Goal: Task Accomplishment & Management: Use online tool/utility

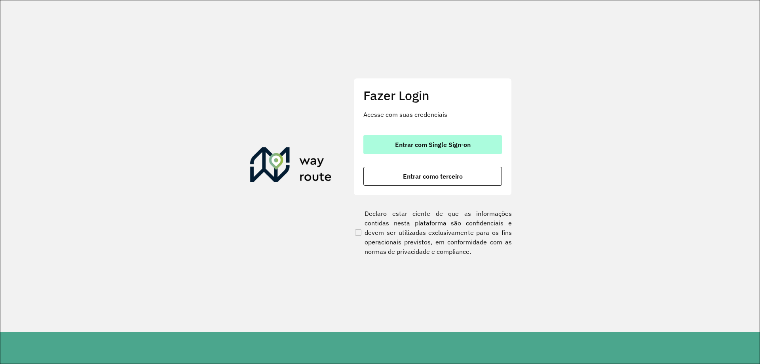
click at [463, 146] on span "Entrar com Single Sign-on" at bounding box center [433, 144] width 76 height 6
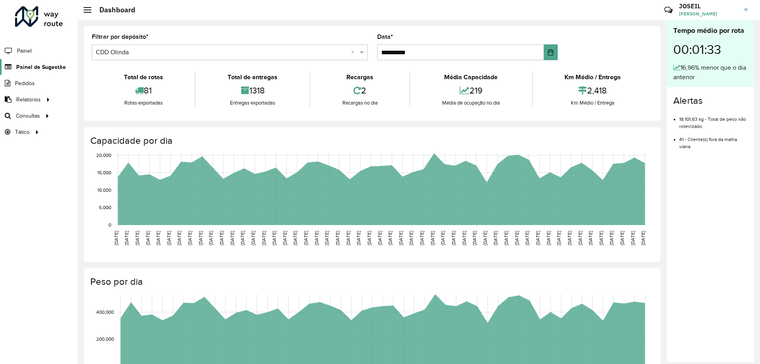
click at [31, 68] on span "Painel de Sugestão" at bounding box center [40, 67] width 49 height 8
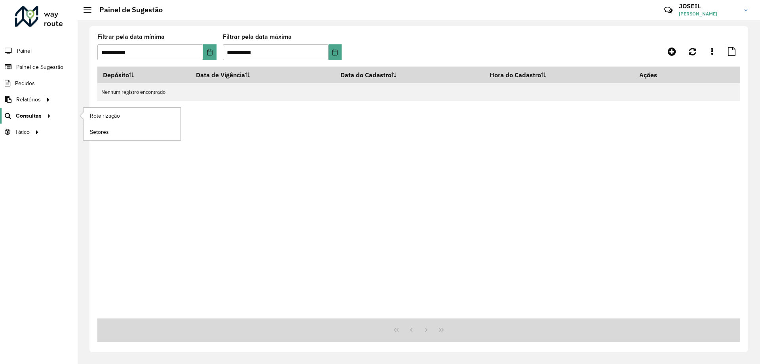
click at [30, 116] on span "Consultas" at bounding box center [29, 116] width 26 height 8
click at [104, 115] on span "Roteirização" at bounding box center [106, 116] width 32 height 8
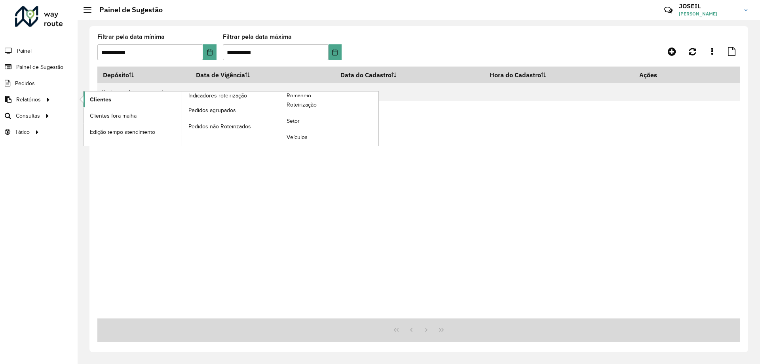
click at [97, 102] on span "Clientes" at bounding box center [100, 99] width 21 height 8
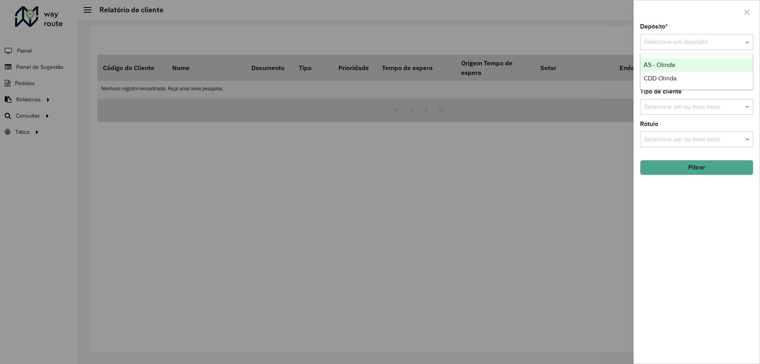
click at [654, 34] on div "Selecione um depósito" at bounding box center [696, 42] width 113 height 16
click at [659, 76] on span "CDD Olinda" at bounding box center [660, 78] width 33 height 7
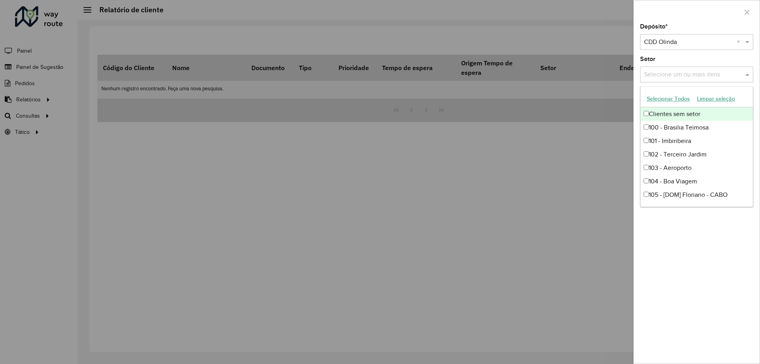
click at [670, 77] on input "text" at bounding box center [692, 74] width 101 height 9
click at [672, 77] on input "text" at bounding box center [692, 74] width 101 height 9
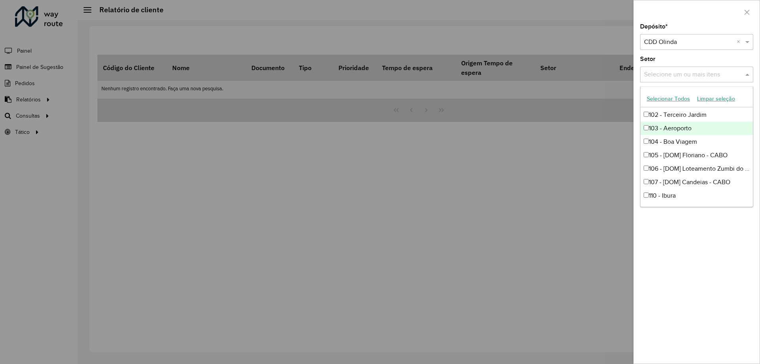
click at [693, 74] on input "text" at bounding box center [692, 74] width 101 height 9
click at [710, 262] on div "Depósito * Selecione um depósito × CDD Olinda × Setor Selecione um ou mais iten…" at bounding box center [697, 194] width 126 height 340
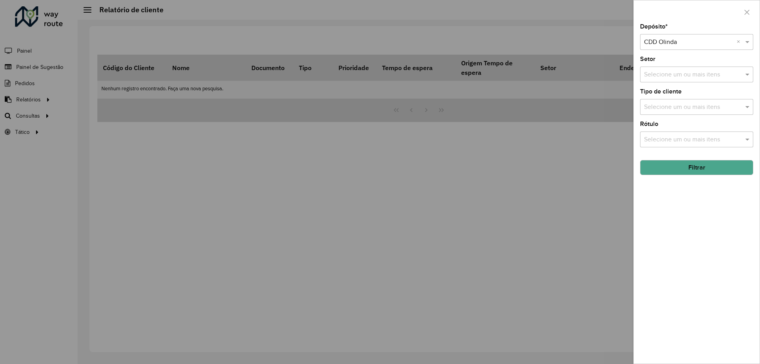
click at [661, 132] on div "Selecione um ou mais itens" at bounding box center [696, 139] width 113 height 16
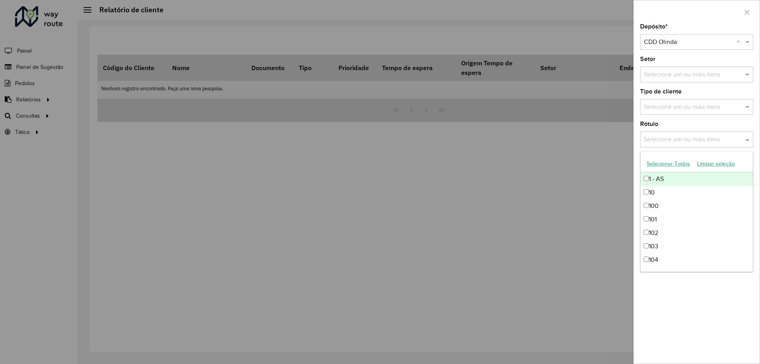
click at [672, 132] on div "Selecione um ou mais itens" at bounding box center [696, 139] width 113 height 16
click at [666, 106] on input "text" at bounding box center [692, 107] width 101 height 9
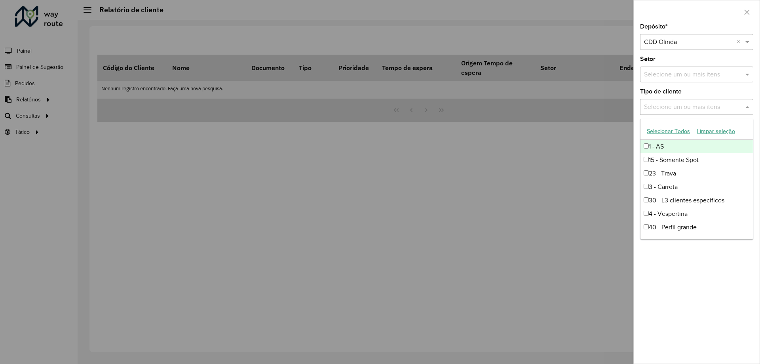
click at [665, 104] on input "text" at bounding box center [692, 107] width 101 height 9
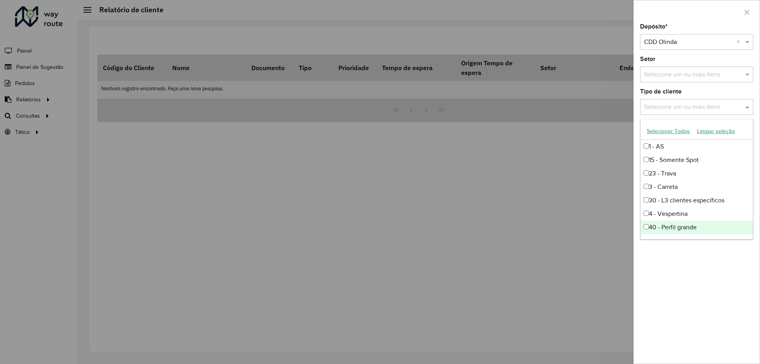
drag, startPoint x: 697, startPoint y: 295, endPoint x: 692, endPoint y: 217, distance: 78.1
click at [696, 294] on div "Depósito * Selecione um depósito × CDD Olinda × Setor Selecione um ou mais iten…" at bounding box center [697, 194] width 126 height 340
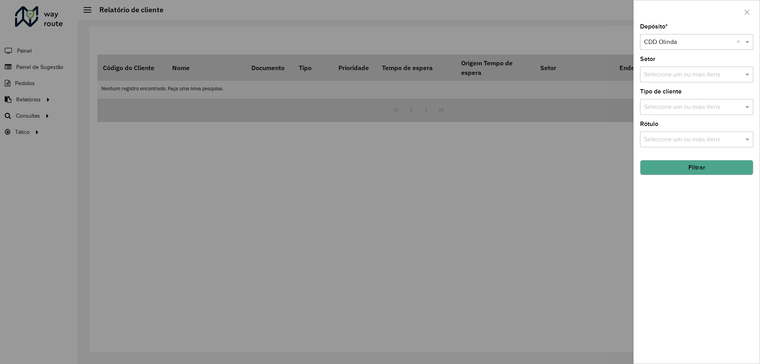
click at [687, 173] on button "Filtrar" at bounding box center [696, 167] width 113 height 15
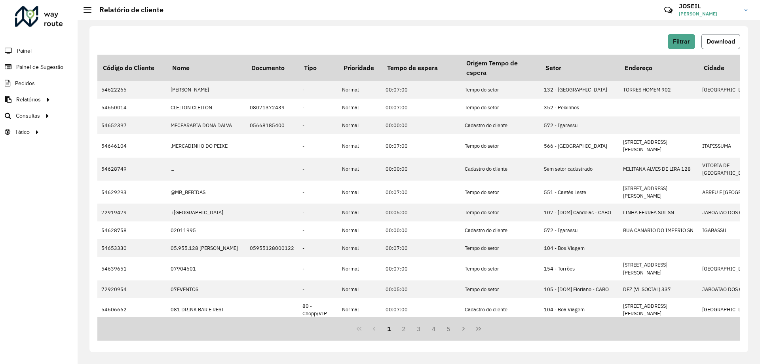
click at [715, 40] on span "Download" at bounding box center [720, 41] width 28 height 7
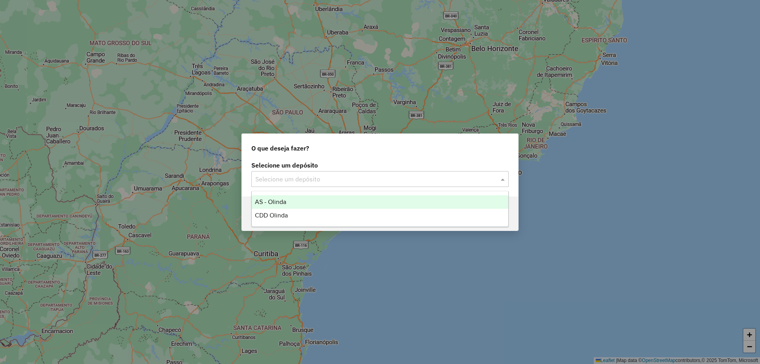
click at [304, 182] on input "text" at bounding box center [372, 179] width 234 height 9
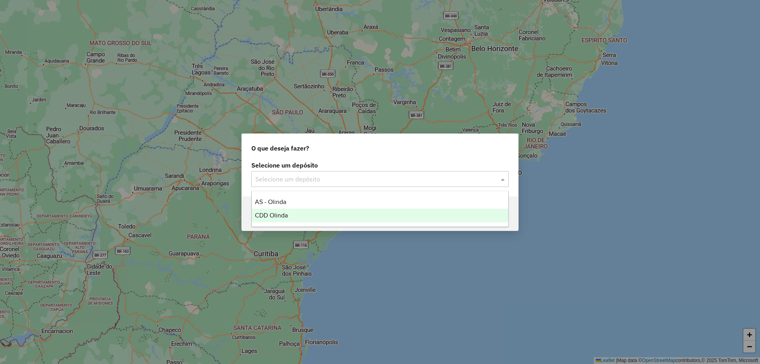
click at [291, 212] on div "CDD Olinda" at bounding box center [380, 215] width 256 height 13
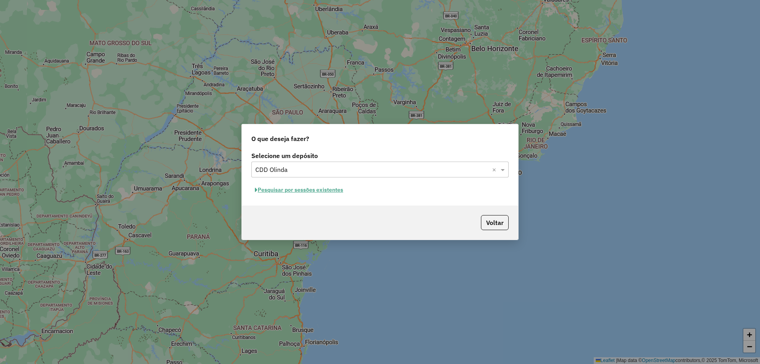
click at [299, 186] on button "Pesquisar por sessões existentes" at bounding box center [298, 190] width 95 height 12
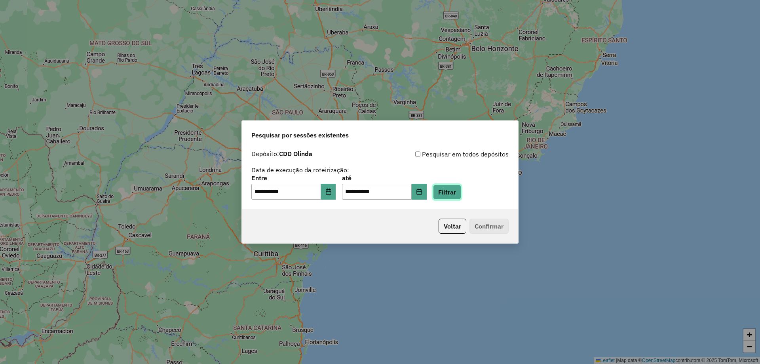
click at [451, 191] on button "Filtrar" at bounding box center [447, 191] width 28 height 15
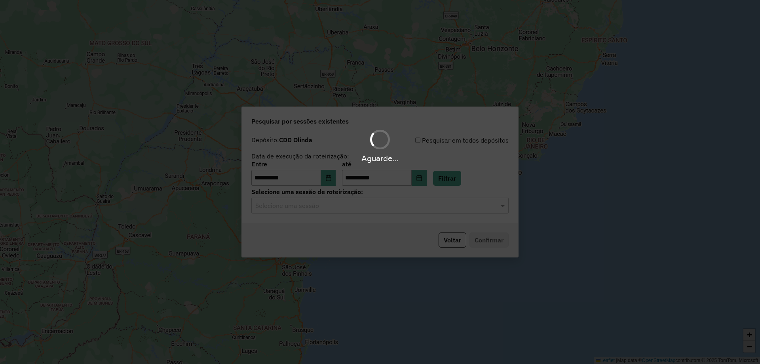
click at [317, 208] on input "text" at bounding box center [372, 205] width 234 height 9
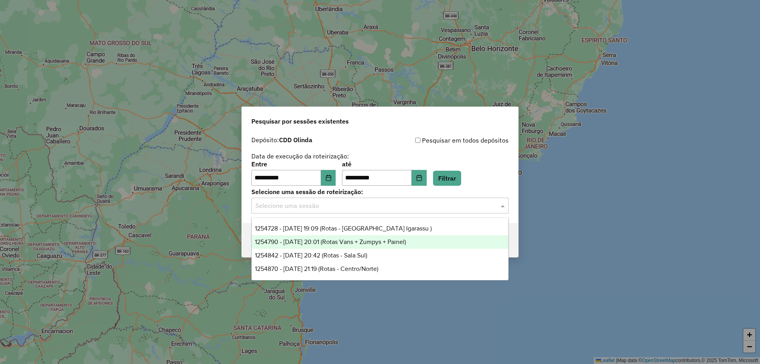
click at [378, 240] on span "1254790 - 28/08/2025 20:01 (Rotas Vans + Zumpys + Painel)" at bounding box center [330, 241] width 151 height 7
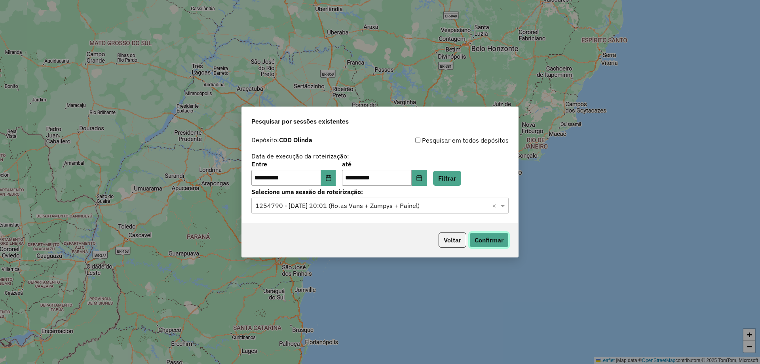
click at [482, 242] on button "Confirmar" at bounding box center [488, 239] width 39 height 15
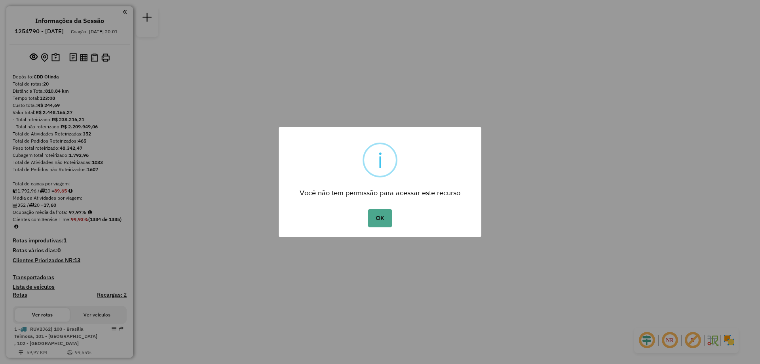
click at [387, 215] on button "OK" at bounding box center [379, 218] width 23 height 18
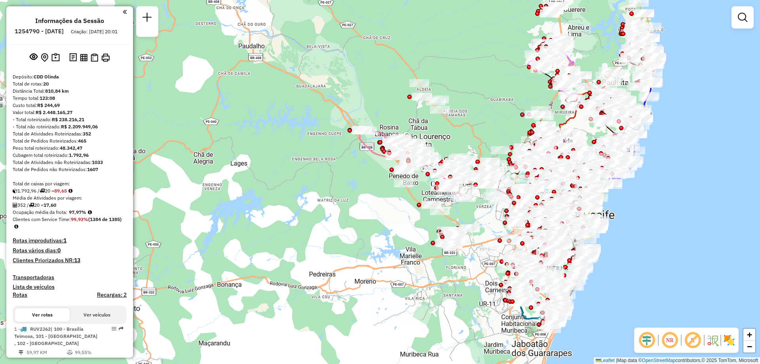
click at [675, 345] on em at bounding box center [669, 339] width 19 height 19
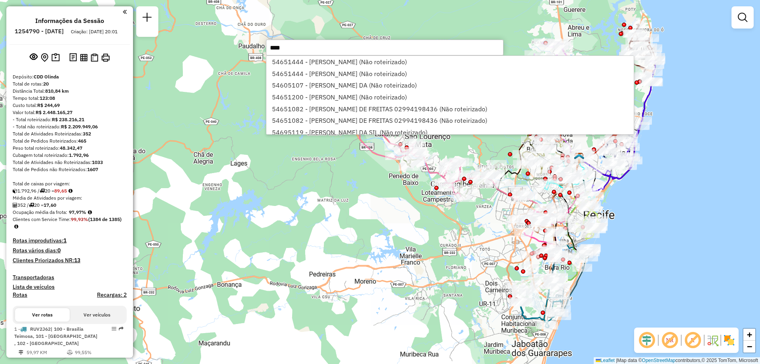
type input "*****"
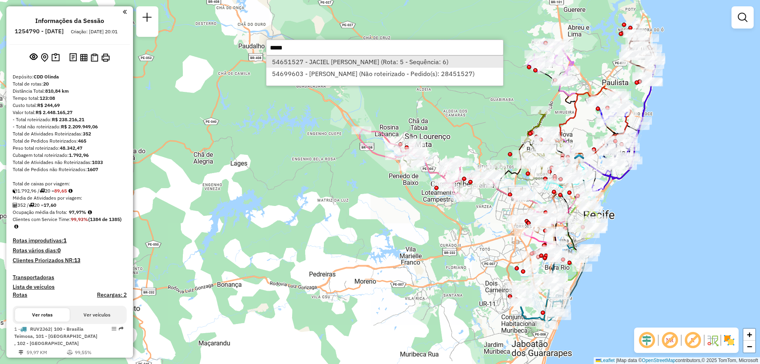
click at [334, 59] on li "54651527 - JACIEL [PERSON_NAME] (Rota: 5 - Sequência: 6)" at bounding box center [384, 62] width 237 height 12
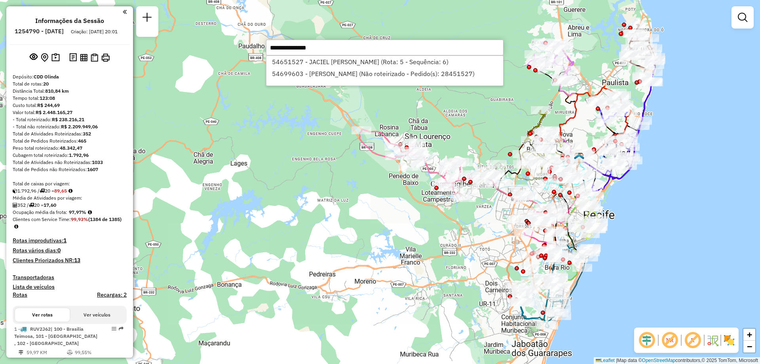
select select "**********"
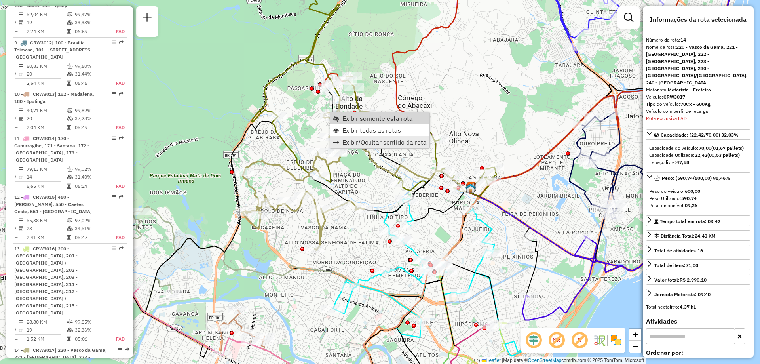
scroll to position [1036, 0]
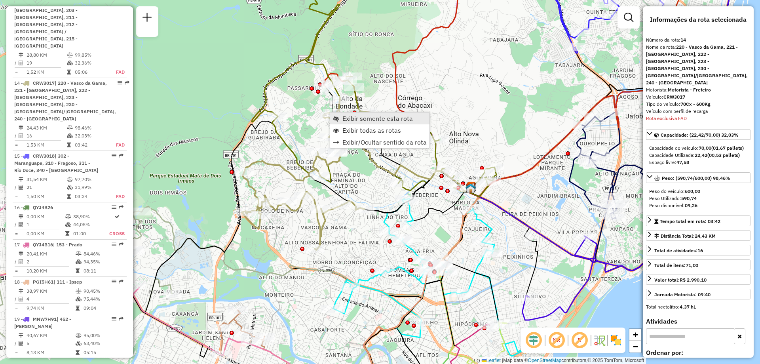
click at [363, 118] on span "Exibir somente esta rota" at bounding box center [377, 118] width 70 height 6
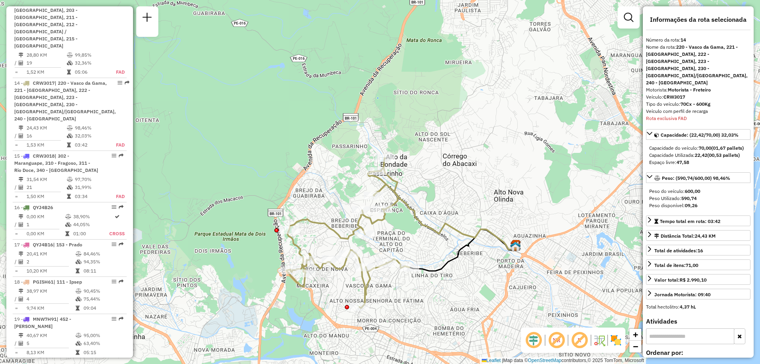
drag, startPoint x: 199, startPoint y: 157, endPoint x: 304, endPoint y: 194, distance: 110.7
click at [304, 194] on div "Janela de atendimento Grade de atendimento Capacidade Transportadoras Veículos …" at bounding box center [380, 182] width 760 height 364
click at [556, 341] on em at bounding box center [556, 339] width 19 height 19
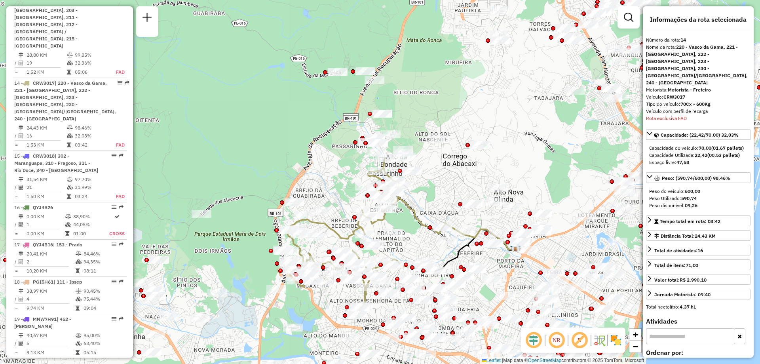
click at [553, 340] on em at bounding box center [556, 339] width 19 height 19
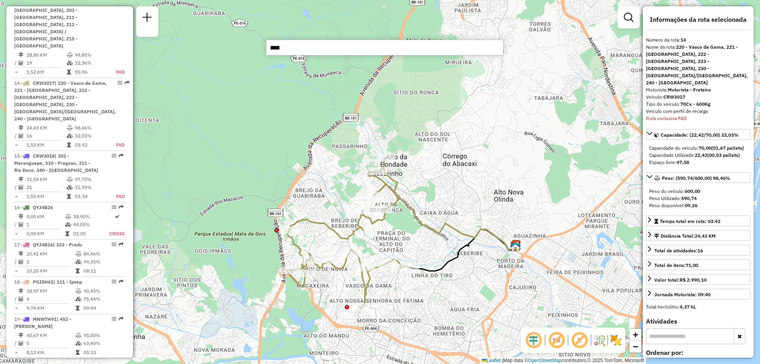
type input "*****"
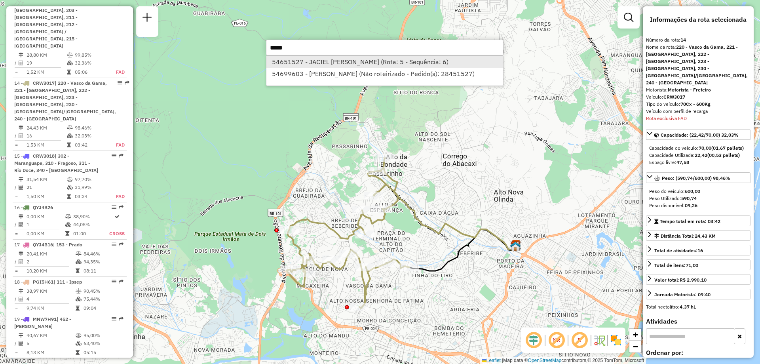
click at [339, 62] on li "54651527 - JACIEL [PERSON_NAME] (Rota: 5 - Sequência: 6)" at bounding box center [384, 62] width 237 height 12
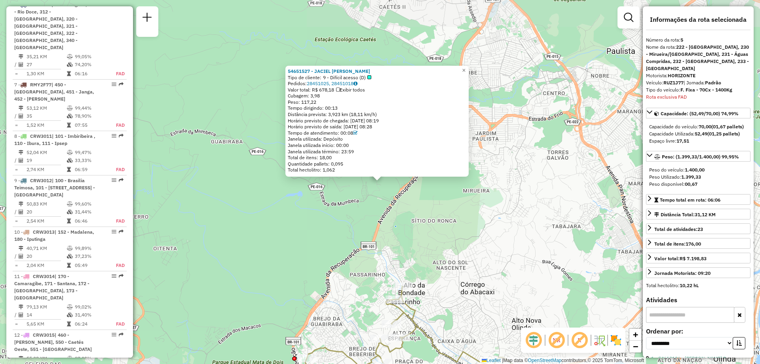
scroll to position [545, 0]
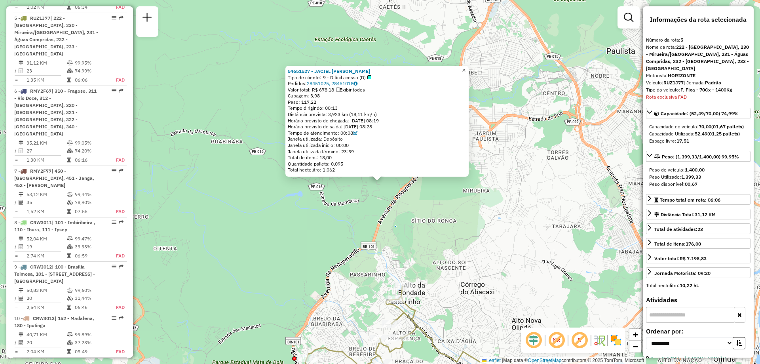
click at [469, 67] on link "×" at bounding box center [463, 70] width 9 height 9
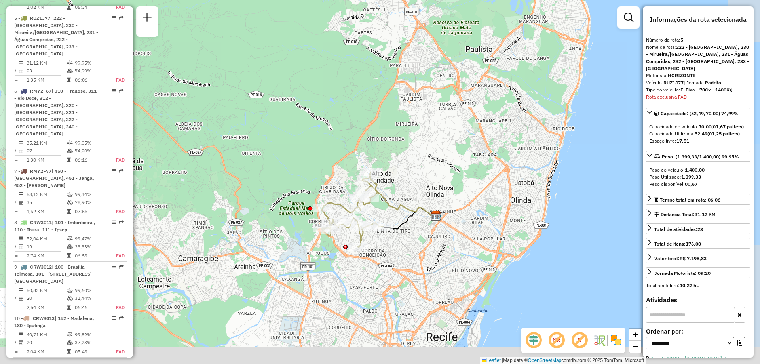
drag, startPoint x: 397, startPoint y: 203, endPoint x: 365, endPoint y: 118, distance: 91.6
click at [365, 118] on div "Janela de atendimento Grade de atendimento Capacidade Transportadoras Veículos …" at bounding box center [380, 182] width 760 height 364
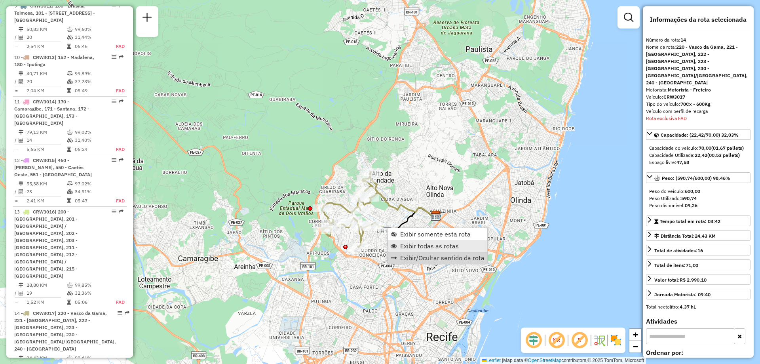
scroll to position [1036, 0]
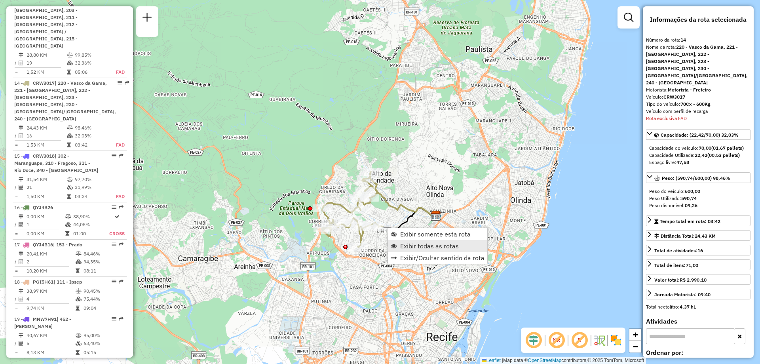
click at [432, 244] on span "Exibir todas as rotas" at bounding box center [429, 246] width 59 height 6
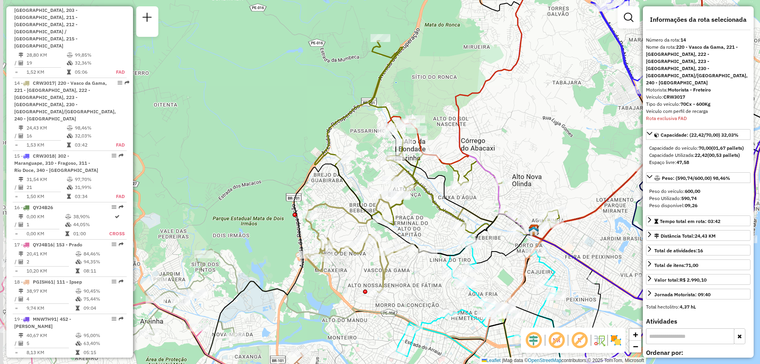
drag, startPoint x: 358, startPoint y: 89, endPoint x: 374, endPoint y: 112, distance: 28.1
click at [374, 112] on div "Janela de atendimento Grade de atendimento Capacidade Transportadoras Veículos …" at bounding box center [380, 182] width 760 height 364
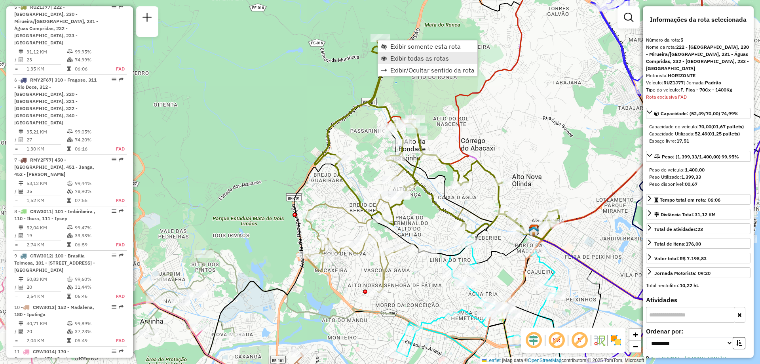
scroll to position [545, 0]
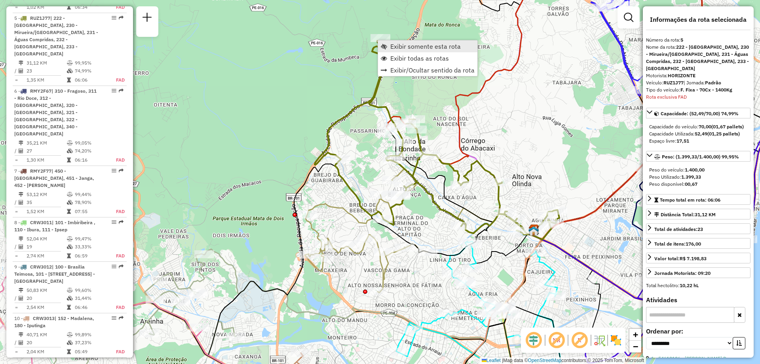
click at [405, 49] on span "Exibir somente esta rota" at bounding box center [425, 46] width 70 height 6
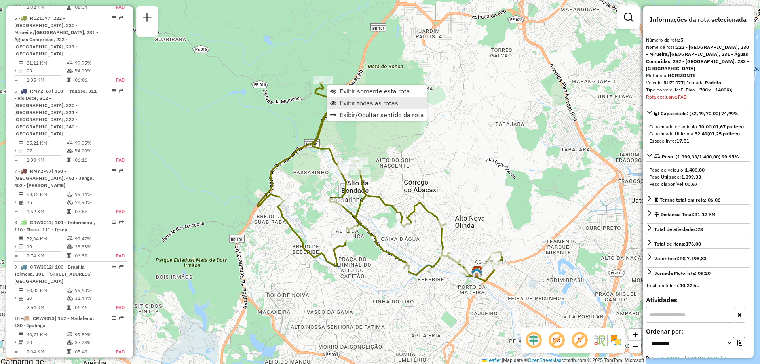
scroll to position [544, 0]
drag, startPoint x: 375, startPoint y: 101, endPoint x: 372, endPoint y: 152, distance: 51.2
click at [376, 101] on span "Exibir todas as rotas" at bounding box center [369, 103] width 59 height 6
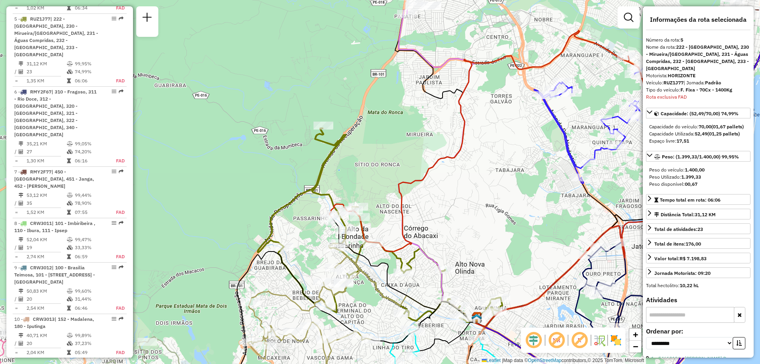
drag, startPoint x: 360, startPoint y: 106, endPoint x: 360, endPoint y: 152, distance: 45.9
click at [360, 152] on div "Janela de atendimento Grade de atendimento Capacidade Transportadoras Veículos …" at bounding box center [380, 182] width 760 height 364
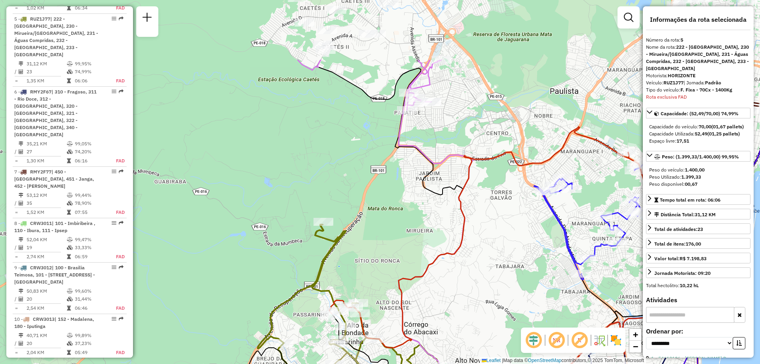
drag, startPoint x: 353, startPoint y: 137, endPoint x: 352, endPoint y: 218, distance: 81.9
click at [353, 232] on div "Janela de atendimento Grade de atendimento Capacidade Transportadoras Veículos …" at bounding box center [380, 182] width 760 height 364
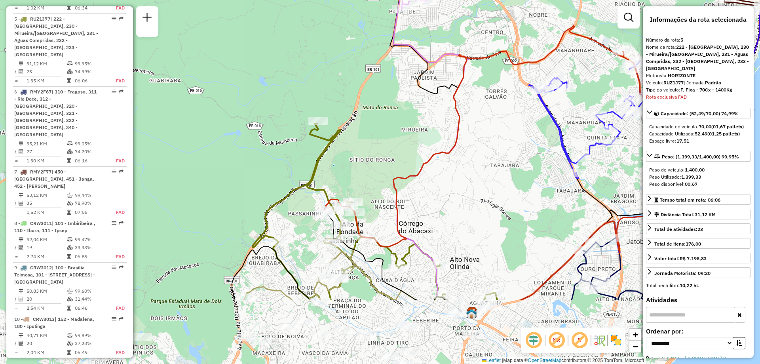
drag, startPoint x: 404, startPoint y: 172, endPoint x: 395, endPoint y: 98, distance: 74.6
click at [395, 98] on div "Janela de atendimento Grade de atendimento Capacidade Transportadoras Veículos …" at bounding box center [380, 182] width 760 height 364
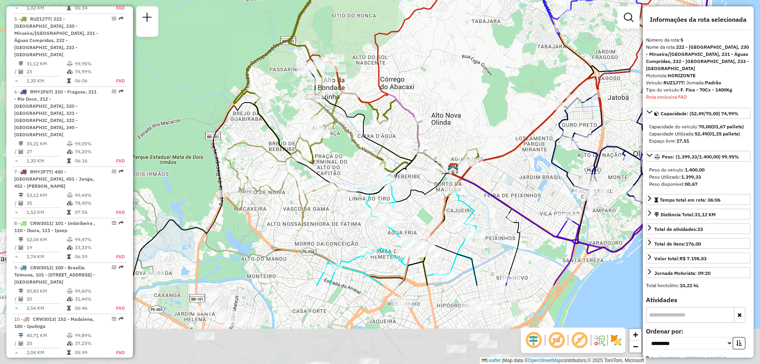
drag, startPoint x: 389, startPoint y: 224, endPoint x: 374, endPoint y: 104, distance: 120.9
click at [374, 104] on icon at bounding box center [356, 78] width 245 height 199
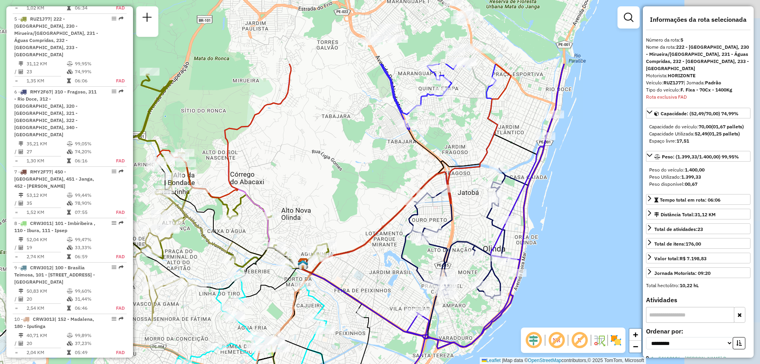
drag, startPoint x: 561, startPoint y: 120, endPoint x: 418, endPoint y: 219, distance: 173.8
click at [418, 219] on icon at bounding box center [478, 206] width 152 height 184
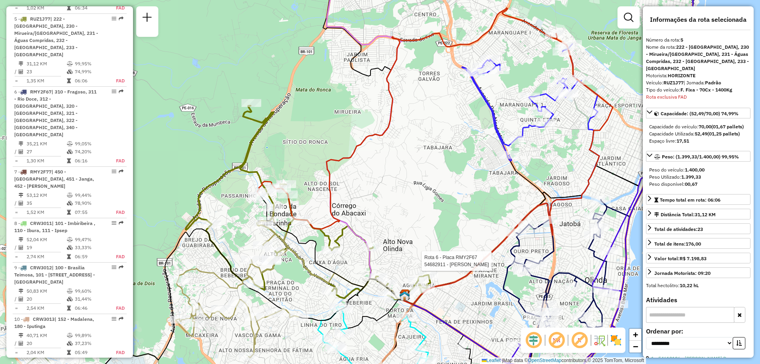
drag, startPoint x: 258, startPoint y: 134, endPoint x: 357, endPoint y: 160, distance: 101.4
click at [357, 160] on icon at bounding box center [407, 118] width 300 height 221
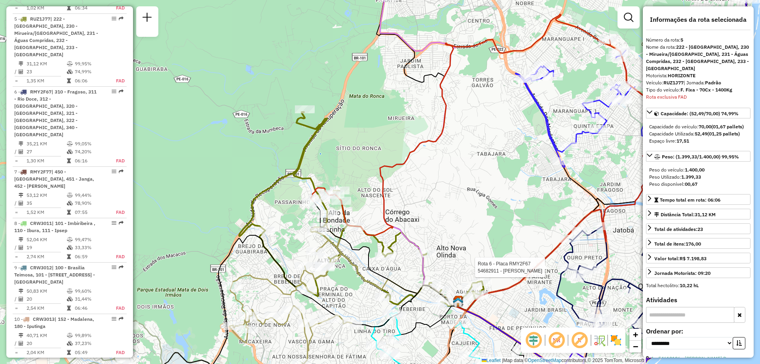
drag, startPoint x: 378, startPoint y: 162, endPoint x: 424, endPoint y: 168, distance: 47.0
click at [424, 168] on div "Rota 6 - Placa RMY2F67 54682911 - EDSON JOSE DOS SANTO Janela de atendimento Gr…" at bounding box center [380, 182] width 760 height 364
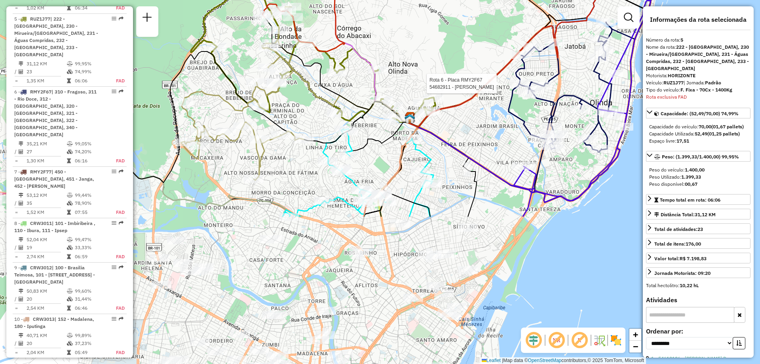
drag, startPoint x: 371, startPoint y: 261, endPoint x: 323, endPoint y: 78, distance: 189.9
click at [323, 78] on icon at bounding box center [338, 69] width 146 height 105
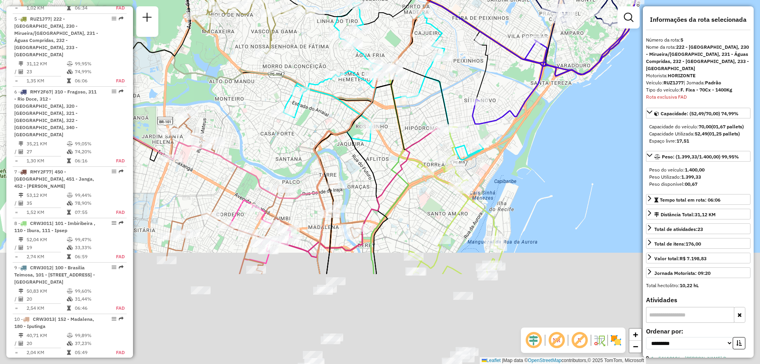
drag, startPoint x: 240, startPoint y: 277, endPoint x: 238, endPoint y: 213, distance: 65.0
click at [249, 162] on div "Rota 6 - Placa RMY2F67 54682911 - EDSON JOSE DOS SANTO Janela de atendimento Gr…" at bounding box center [380, 182] width 760 height 364
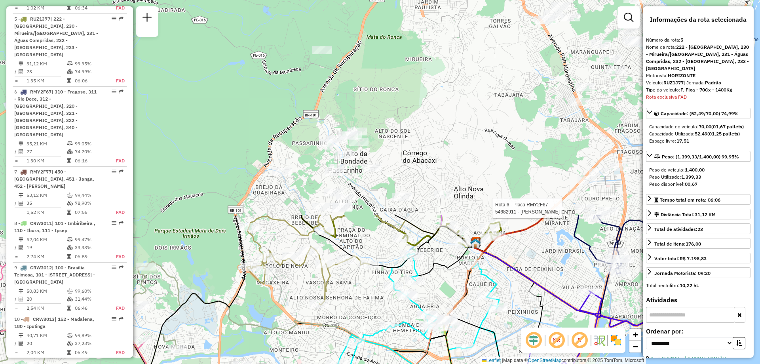
drag, startPoint x: 341, startPoint y: 147, endPoint x: 343, endPoint y: 186, distance: 39.2
click at [368, 291] on div "Rota 6 - Placa RMY2F67 54682911 - EDSON JOSE DOS SANTO Janela de atendimento Gr…" at bounding box center [380, 182] width 760 height 364
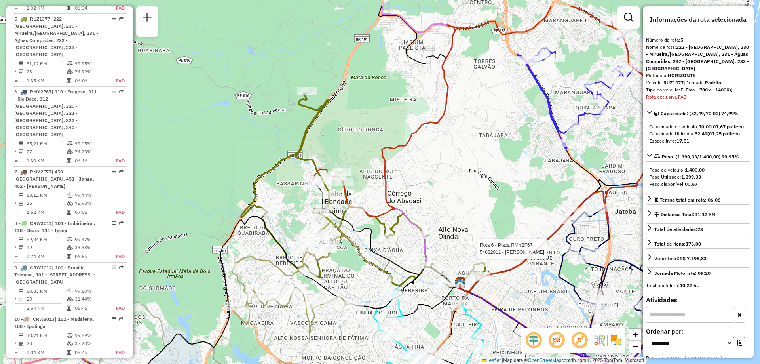
drag, startPoint x: 328, startPoint y: 83, endPoint x: 296, endPoint y: 143, distance: 67.4
click at [297, 143] on icon at bounding box center [363, 192] width 245 height 199
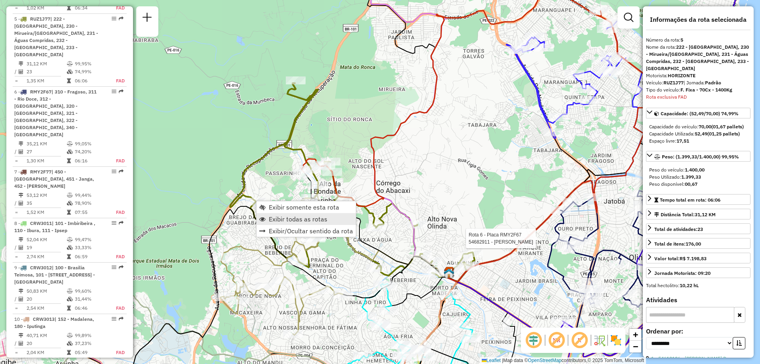
scroll to position [545, 0]
click at [298, 208] on span "Exibir somente esta rota" at bounding box center [304, 207] width 70 height 6
